Goal: Find specific page/section: Find specific page/section

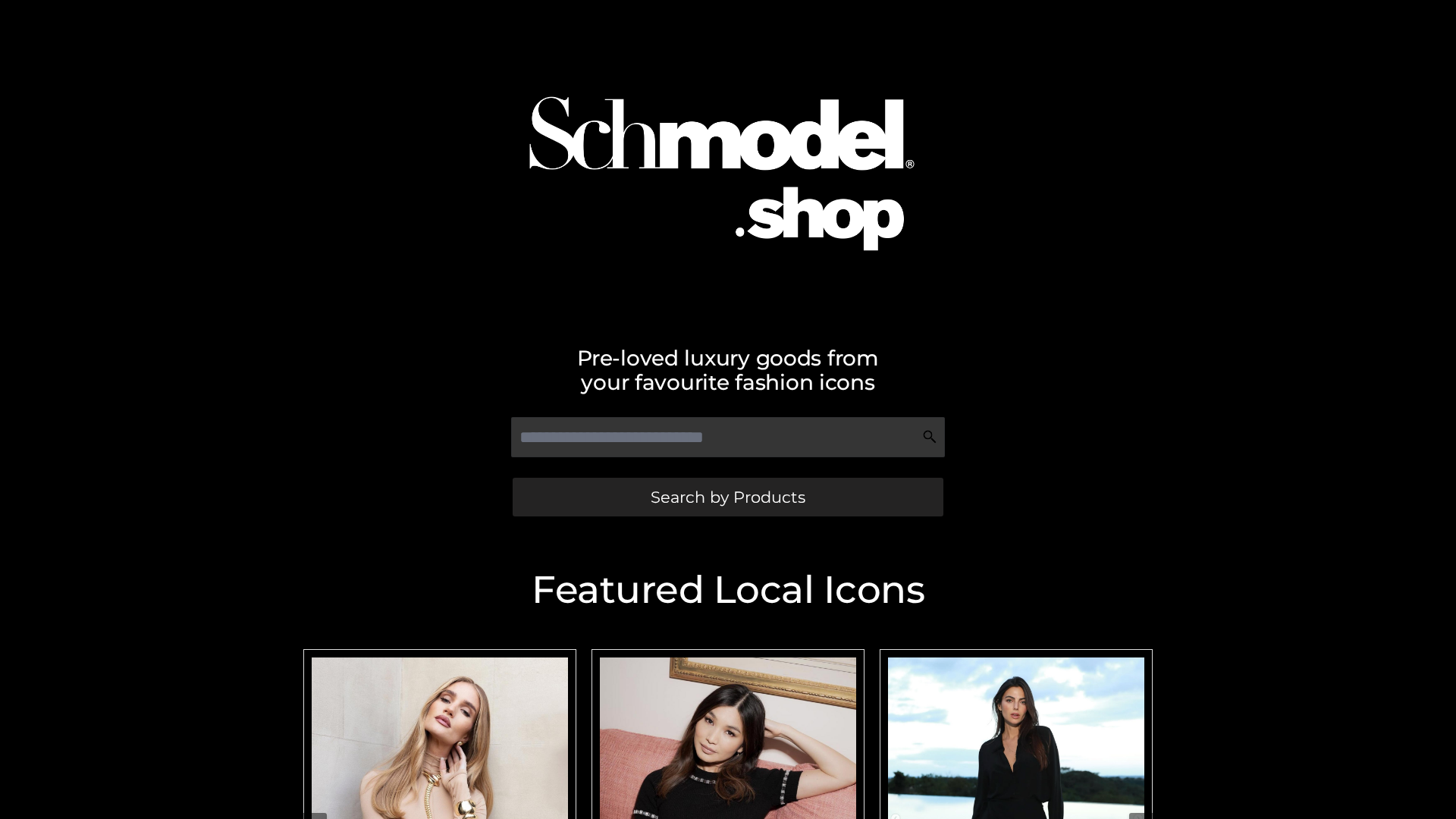
click at [728, 496] on span "Search by Products" at bounding box center [728, 497] width 154 height 16
